Goal: Task Accomplishment & Management: Use online tool/utility

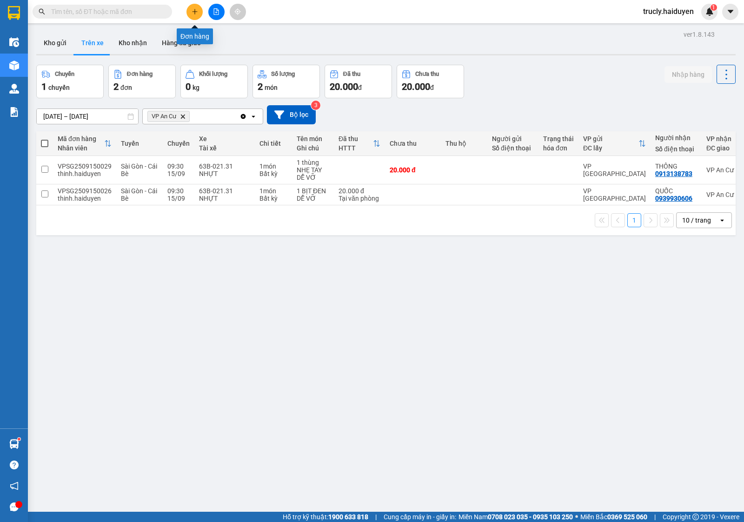
click at [195, 14] on icon "plus" at bounding box center [195, 11] width 7 height 7
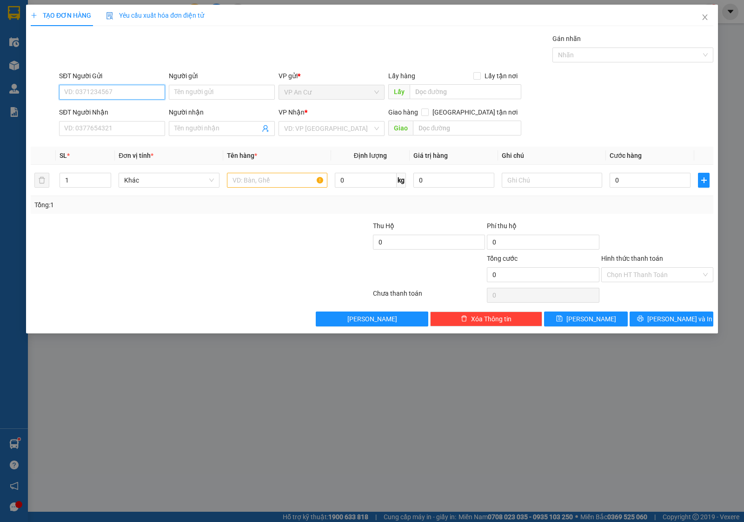
click at [101, 91] on input "SĐT Người Gửi" at bounding box center [112, 92] width 106 height 15
click at [92, 85] on input "SĐT Người Gửi" at bounding box center [112, 92] width 106 height 15
click at [91, 92] on input "SĐT Người Gửi" at bounding box center [112, 92] width 106 height 15
click at [94, 111] on div "0704401161 - LOAN" at bounding box center [112, 111] width 95 height 10
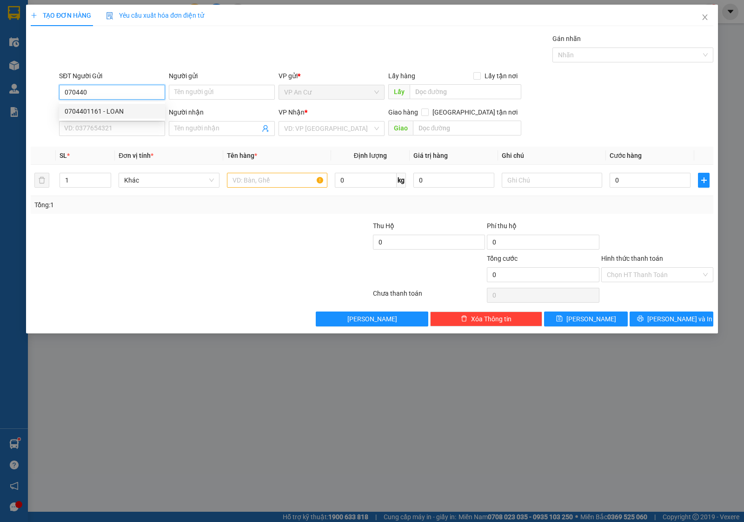
type input "0704401161"
type input "LOAN"
type input "0987334491"
type input "VINH TRẦN"
type input "20.000"
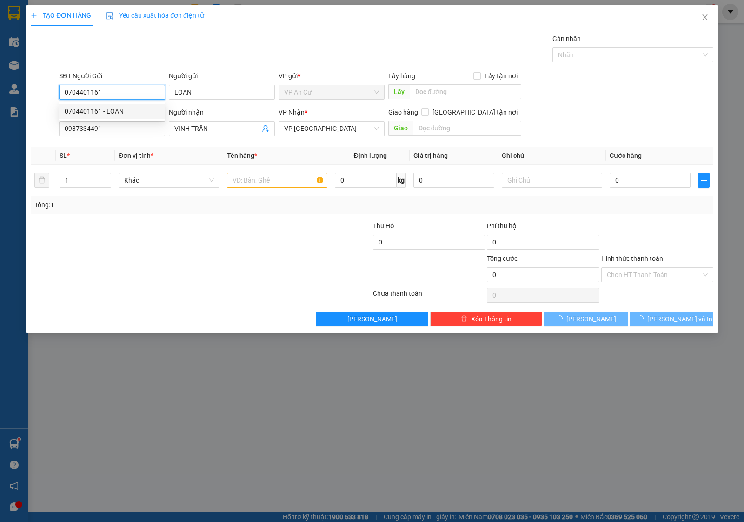
type input "20.000"
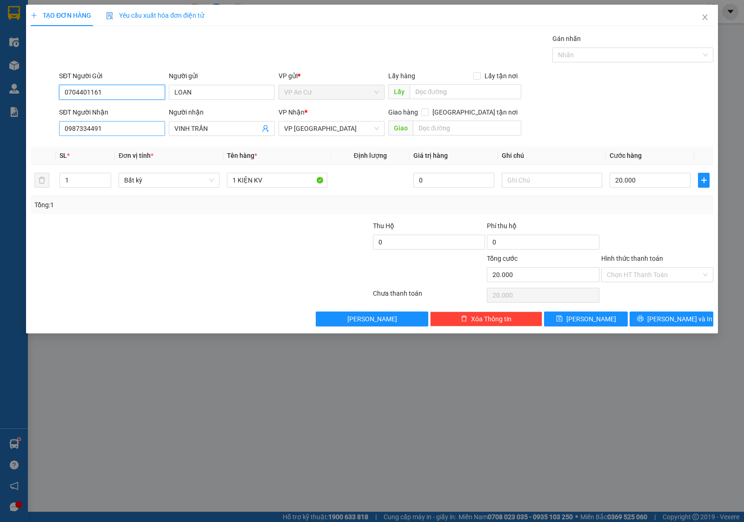
type input "0704401161"
click at [121, 128] on input "0987334491" at bounding box center [112, 128] width 106 height 15
click at [75, 129] on input "0987334491" at bounding box center [112, 128] width 106 height 15
click at [94, 127] on input "0987334491" at bounding box center [112, 128] width 106 height 15
click at [136, 126] on input "0987334491" at bounding box center [112, 128] width 106 height 15
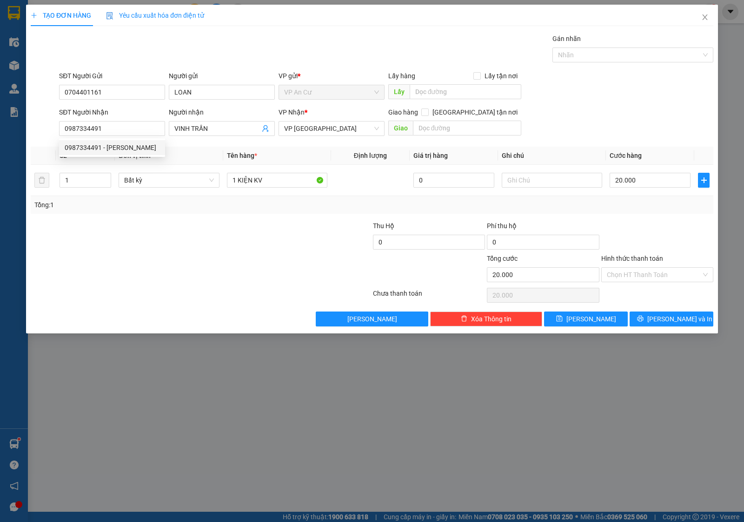
drag, startPoint x: 203, startPoint y: 302, endPoint x: 208, endPoint y: 267, distance: 36.3
click at [203, 302] on div at bounding box center [201, 295] width 342 height 19
click at [279, 185] on input "1 KIỆN KV" at bounding box center [277, 180] width 101 height 15
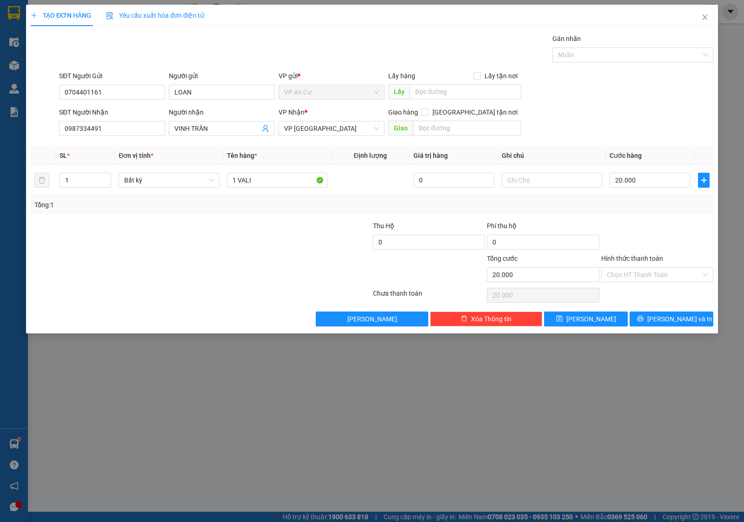
click at [277, 256] on div at bounding box center [315, 269] width 114 height 33
click at [250, 260] on div at bounding box center [144, 269] width 228 height 33
click at [275, 174] on input "1 VALI" at bounding box center [277, 180] width 101 height 15
type input "1 VALI HỒNG NHẠT"
click at [676, 211] on div "Tổng: 1" at bounding box center [372, 205] width 683 height 18
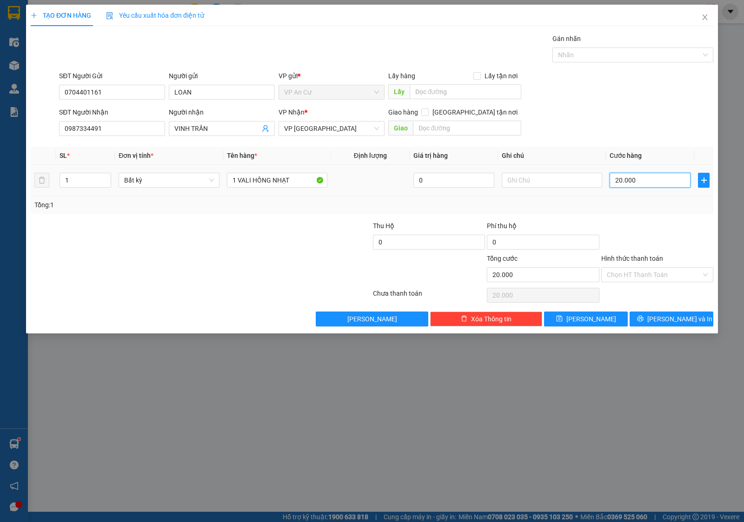
click at [659, 175] on input "20.000" at bounding box center [650, 180] width 81 height 15
type input "0"
type input "4"
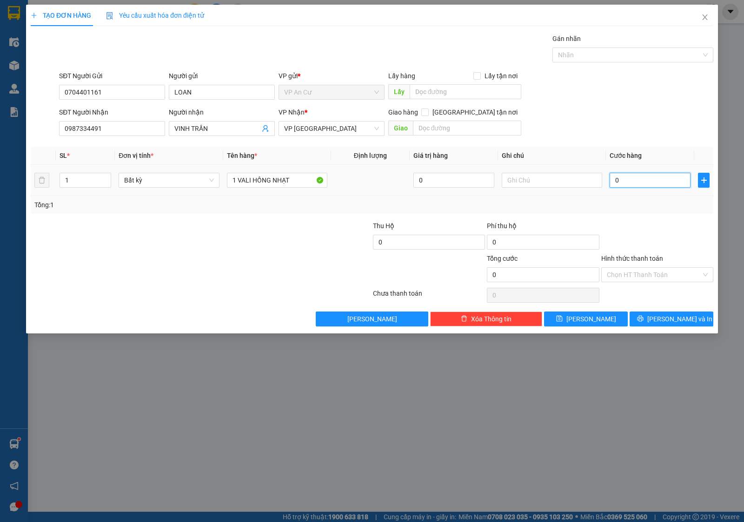
type input "4"
type input "04"
type input "40"
type input "040"
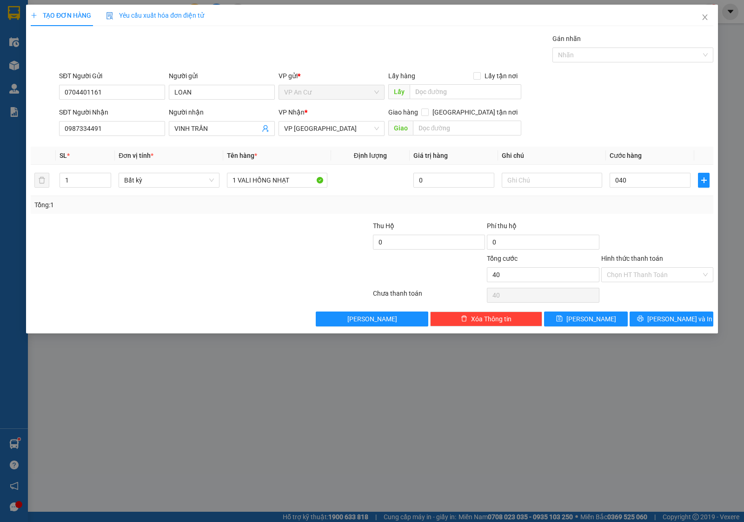
type input "40.000"
click at [648, 224] on div at bounding box center [658, 237] width 114 height 33
click at [635, 268] on input "Hình thức thanh toán" at bounding box center [654, 275] width 94 height 14
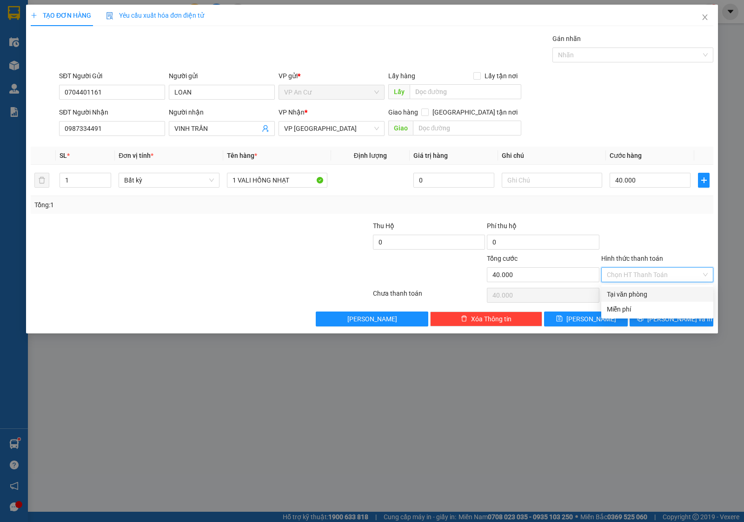
click at [635, 293] on div "Tại văn phòng" at bounding box center [657, 294] width 101 height 10
type input "0"
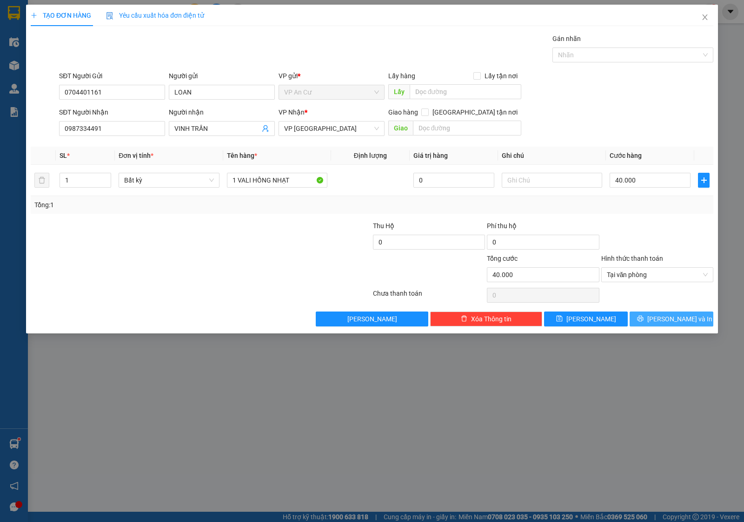
click at [664, 322] on span "[PERSON_NAME] và In" at bounding box center [680, 319] width 65 height 10
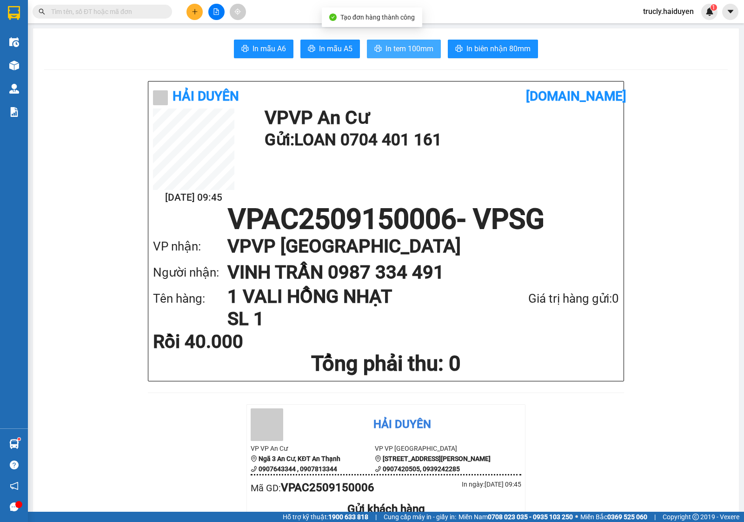
click at [391, 45] on span "In tem 100mm" at bounding box center [410, 49] width 48 height 12
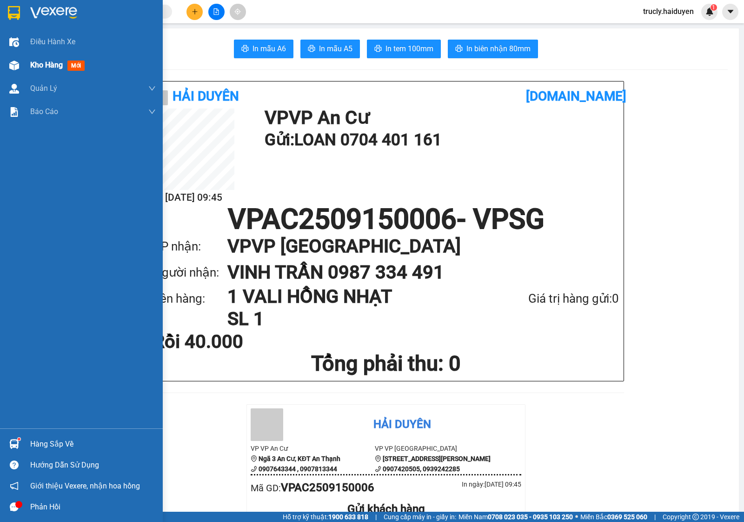
click at [35, 72] on div "Kho hàng mới" at bounding box center [93, 65] width 126 height 23
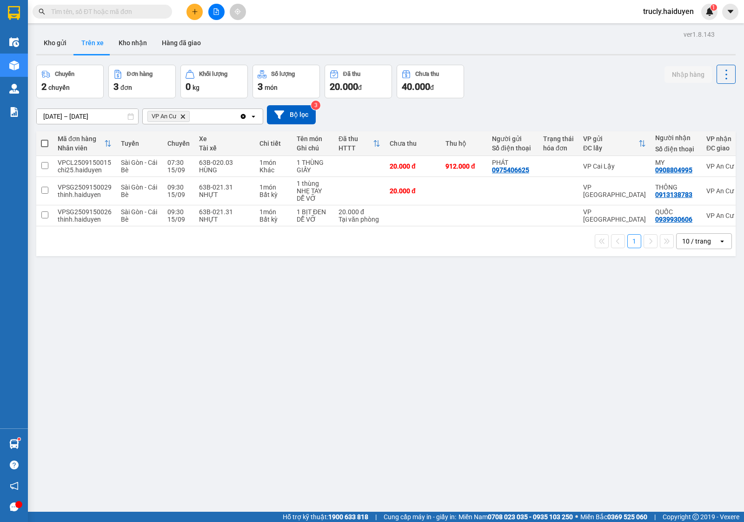
click at [547, 98] on div "[DATE] – [DATE] Press the down arrow key to interact with the calendar and sele…" at bounding box center [386, 114] width 700 height 33
click at [52, 42] on button "Kho gửi" at bounding box center [55, 43] width 38 height 22
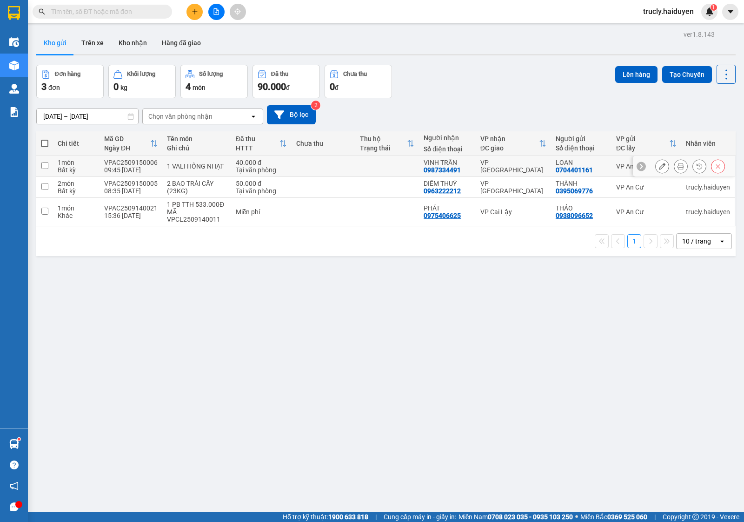
click at [659, 167] on icon at bounding box center [662, 166] width 7 height 7
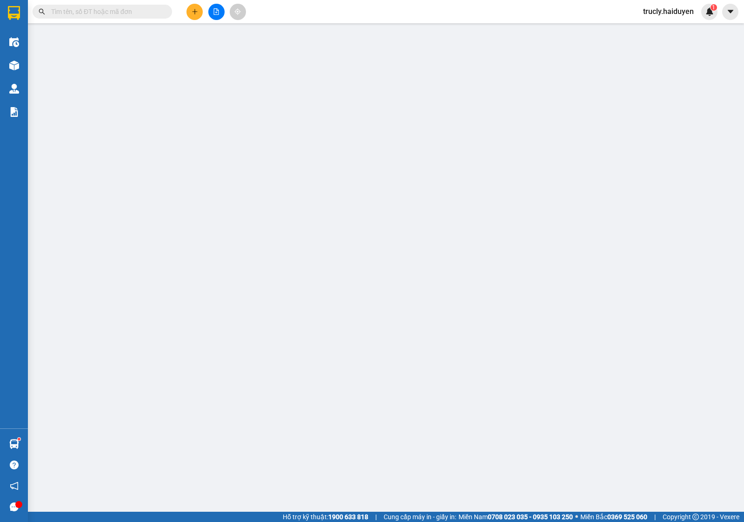
type input "0704401161"
type input "LOAN"
type input "0987334491"
type input "VINH TRẦN"
type input "40.000"
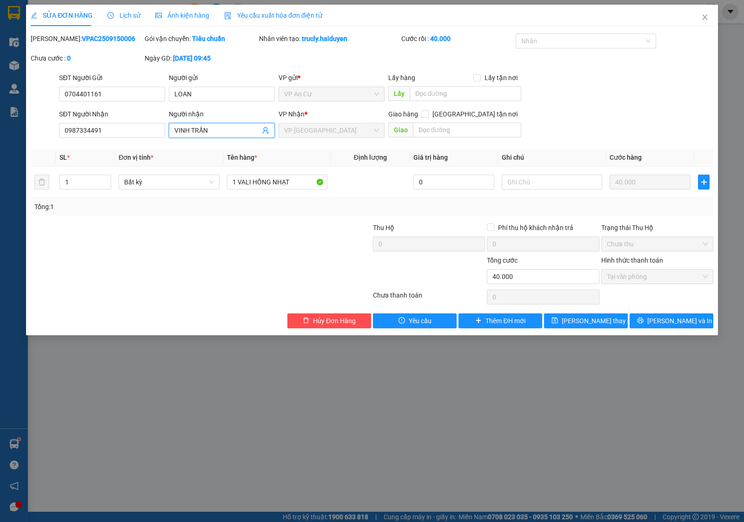
click at [224, 131] on input "VINH TRẦN" at bounding box center [217, 130] width 86 height 10
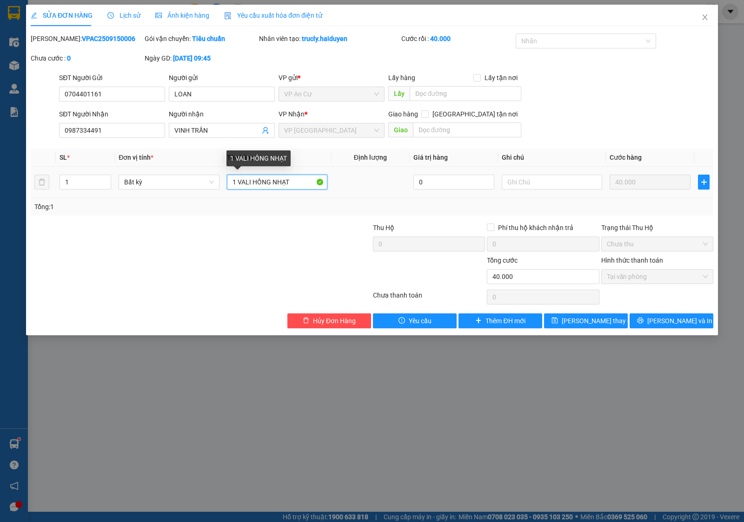
click at [297, 185] on input "1 VALI HỒNG NHẠT" at bounding box center [277, 181] width 101 height 15
type input "1 VALI"
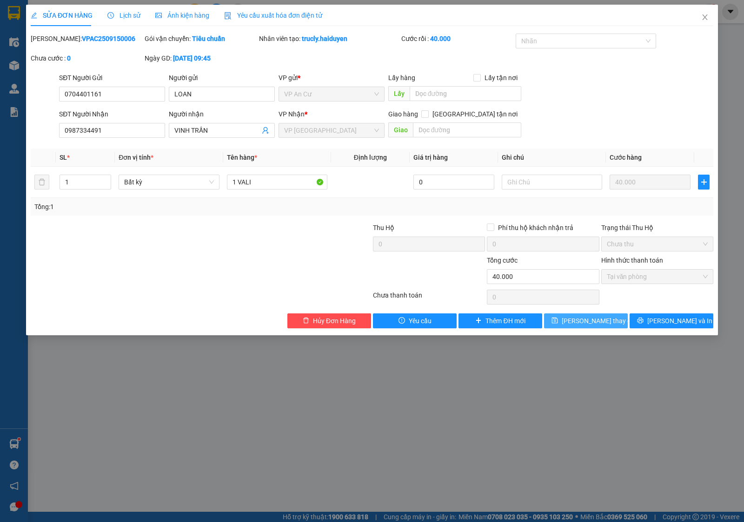
click at [608, 322] on span "[PERSON_NAME] thay đổi" at bounding box center [599, 320] width 74 height 10
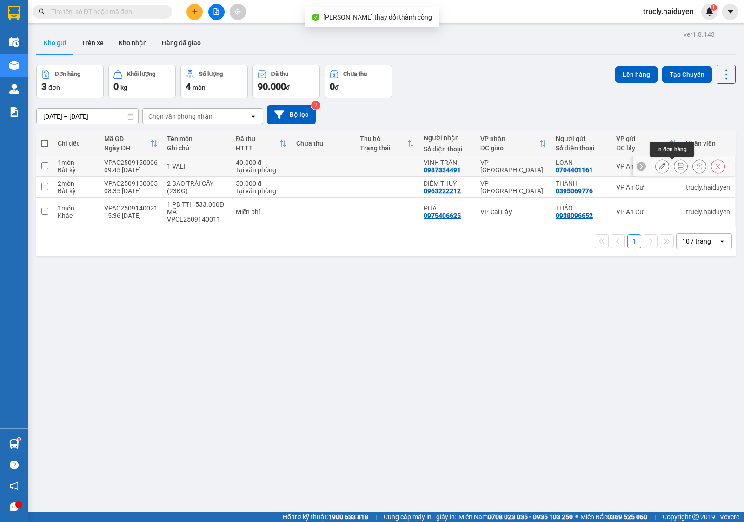
click at [675, 168] on button at bounding box center [681, 166] width 13 height 16
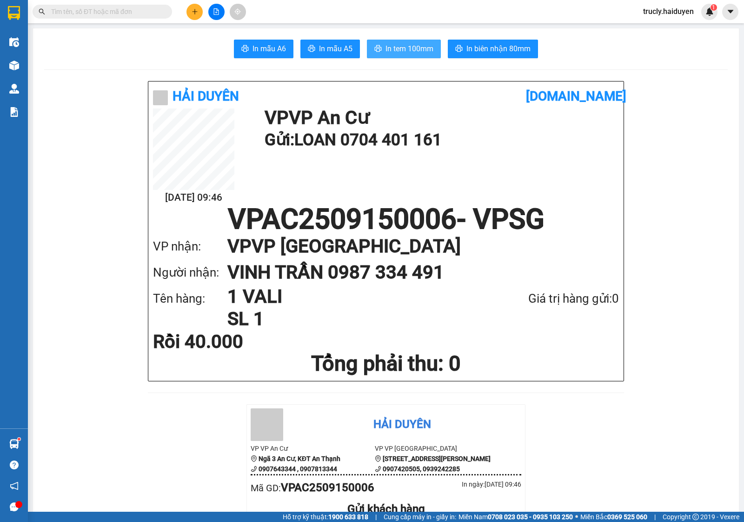
click at [387, 42] on button "In tem 100mm" at bounding box center [404, 49] width 74 height 19
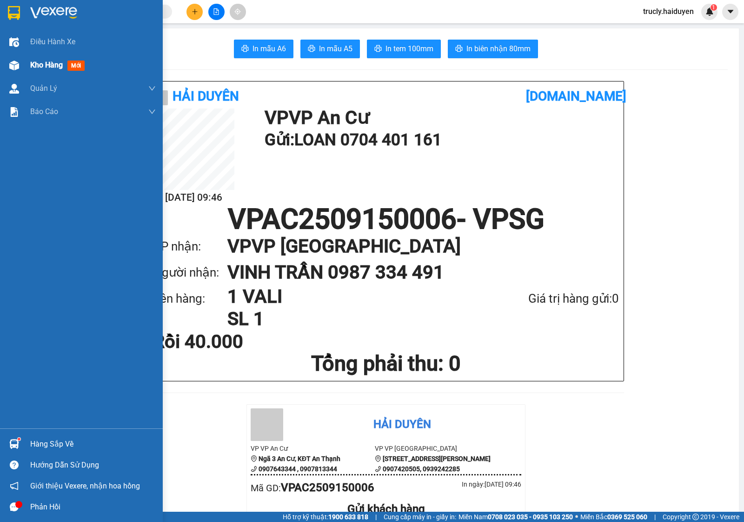
click at [17, 62] on img at bounding box center [14, 65] width 10 height 10
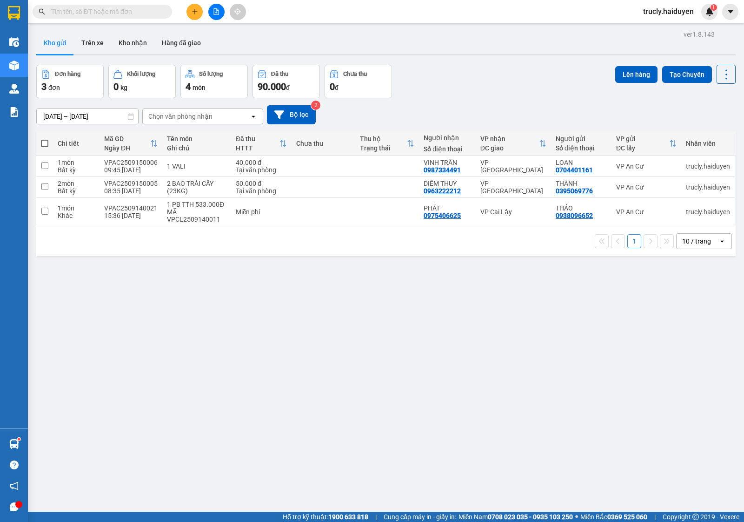
click at [478, 92] on div "Đơn hàng 3 đơn Khối lượng 0 kg Số lượng 4 món Đã thu 90.000 đ Chưa thu 0 đ Lên …" at bounding box center [386, 82] width 700 height 34
click at [503, 87] on div "Đơn hàng 3 đơn Khối lượng 0 kg Số lượng 4 món Đã thu 90.000 đ Chưa thu 0 đ Lên …" at bounding box center [386, 82] width 700 height 34
click at [150, 189] on div "08:35 [DATE]" at bounding box center [131, 190] width 54 height 7
checkbox input "true"
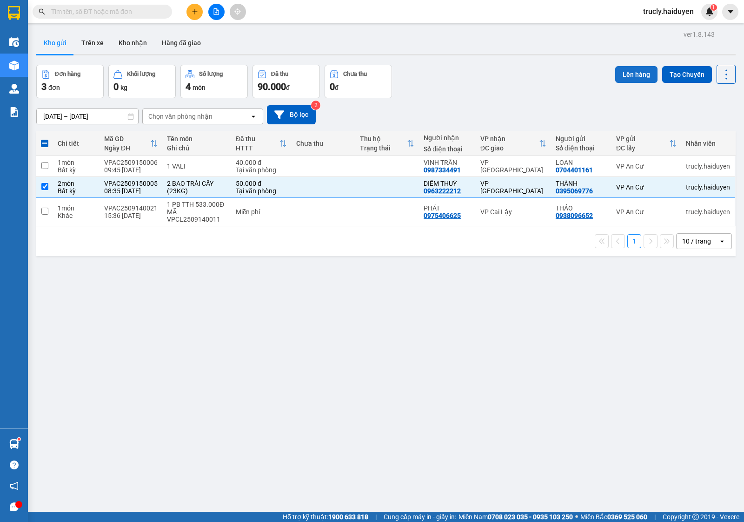
click at [623, 73] on button "Lên hàng" at bounding box center [637, 74] width 42 height 17
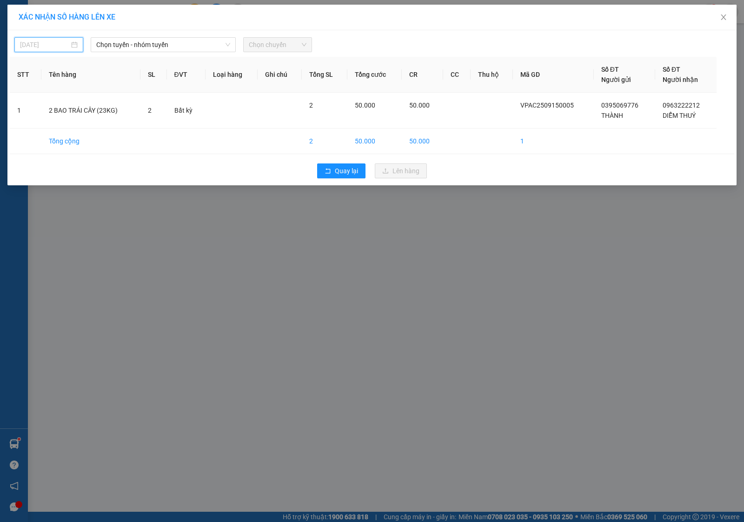
click at [59, 40] on input "[DATE]" at bounding box center [44, 45] width 49 height 10
type input "[DATE]"
drag, startPoint x: 47, startPoint y: 126, endPoint x: 77, endPoint y: 80, distance: 54.5
click at [47, 126] on div "15" at bounding box center [45, 126] width 11 height 11
click at [124, 45] on span "Chọn tuyến - nhóm tuyến" at bounding box center [163, 45] width 134 height 14
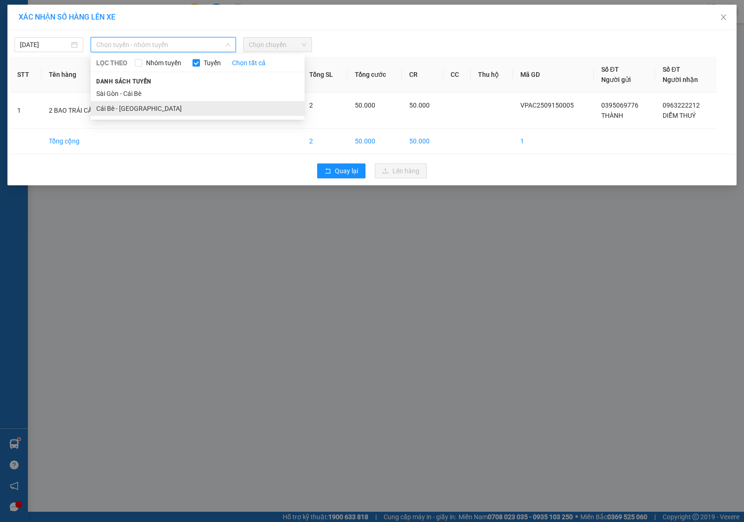
click at [133, 110] on li "Cái Bè - [GEOGRAPHIC_DATA]" at bounding box center [198, 108] width 214 height 15
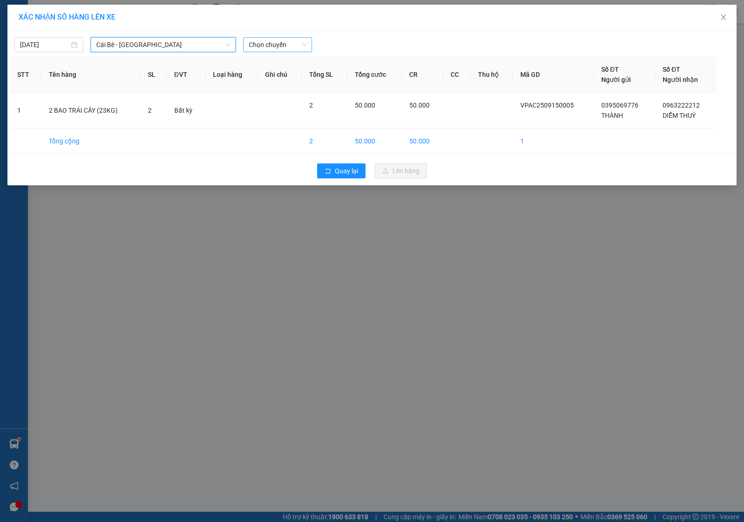
click at [284, 45] on span "Chọn chuyến" at bounding box center [278, 45] width 58 height 14
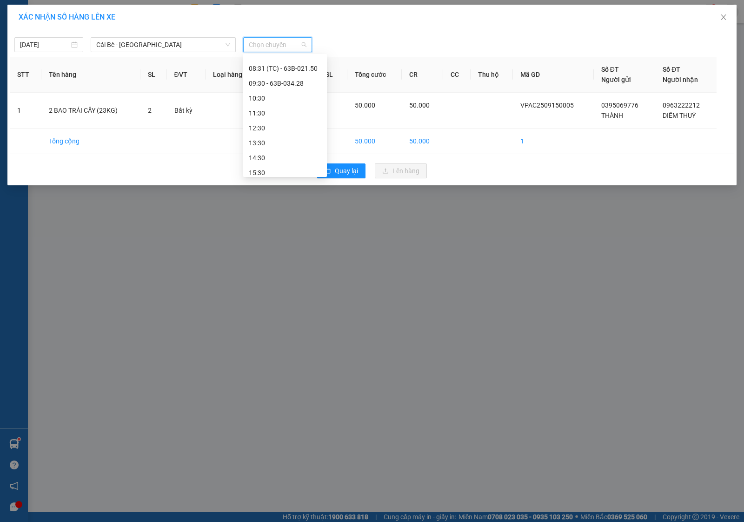
scroll to position [174, 0]
click at [279, 82] on div "09:30 - 63B-034.28" at bounding box center [285, 82] width 73 height 10
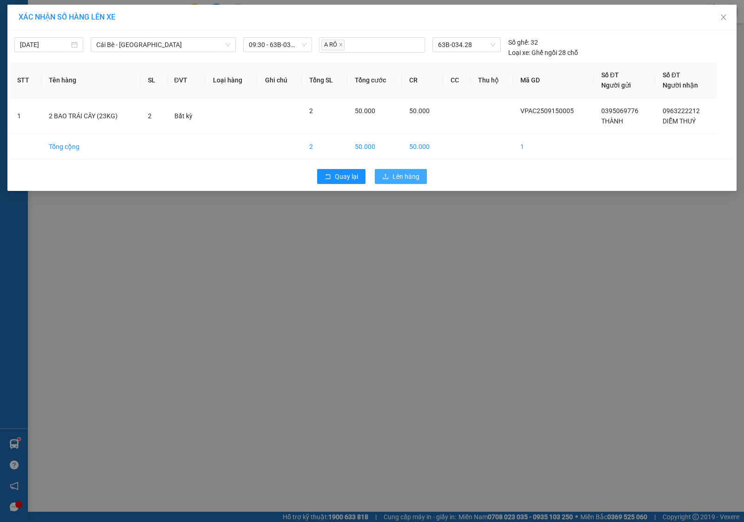
click at [415, 174] on span "Lên hàng" at bounding box center [406, 176] width 27 height 10
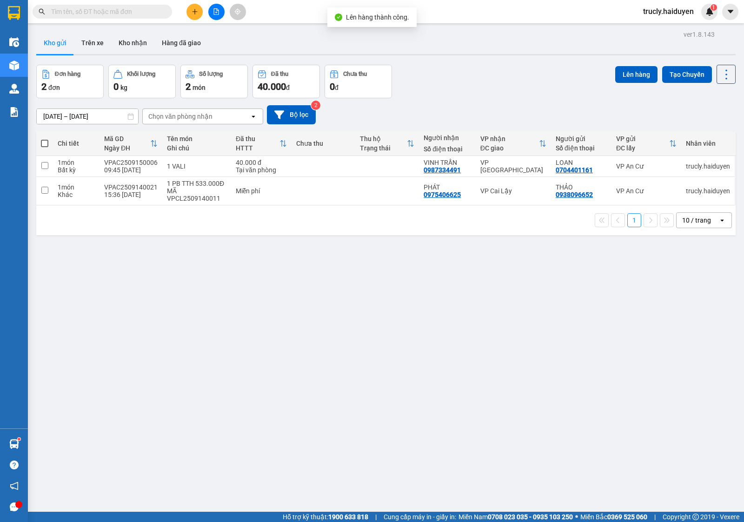
click at [498, 67] on div "Đơn hàng 2 đơn Khối lượng 0 kg Số lượng 2 món Đã thu 40.000 đ Chưa thu 0 đ Lên …" at bounding box center [386, 82] width 700 height 34
click at [88, 43] on button "Trên xe" at bounding box center [92, 43] width 37 height 22
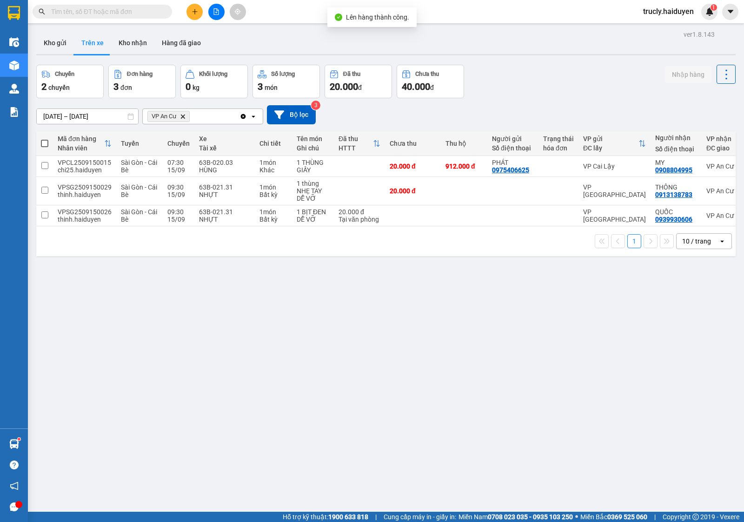
click at [561, 72] on div "Chuyến 2 chuyến Đơn hàng 3 đơn Khối lượng 0 kg Số lượng 3 món Đã thu 20.000 đ C…" at bounding box center [386, 82] width 700 height 34
click at [515, 71] on div "Chuyến 2 chuyến Đơn hàng 3 đơn Khối lượng 0 kg Số lượng 3 món Đã thu 20.000 đ C…" at bounding box center [386, 82] width 700 height 34
